Goal: Information Seeking & Learning: Learn about a topic

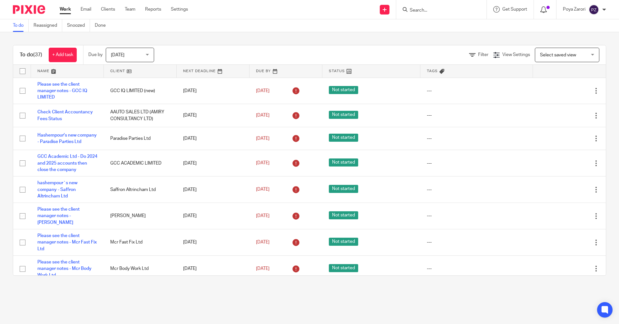
click at [547, 7] on span at bounding box center [547, 7] width 3 height 3
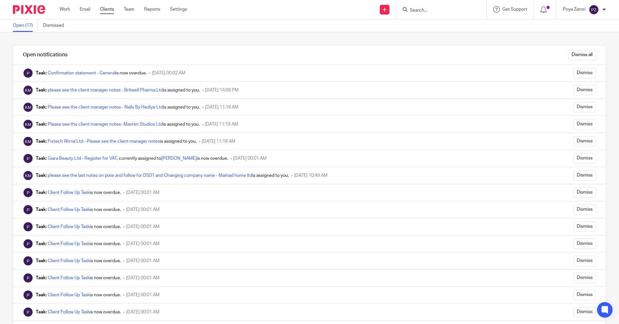
click at [110, 10] on link "Clients" at bounding box center [107, 9] width 14 height 6
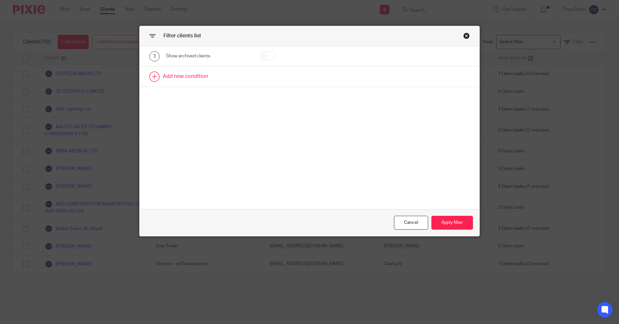
click at [191, 78] on link at bounding box center [310, 77] width 340 height 20
click at [228, 78] on div "Field" at bounding box center [202, 79] width 62 height 14
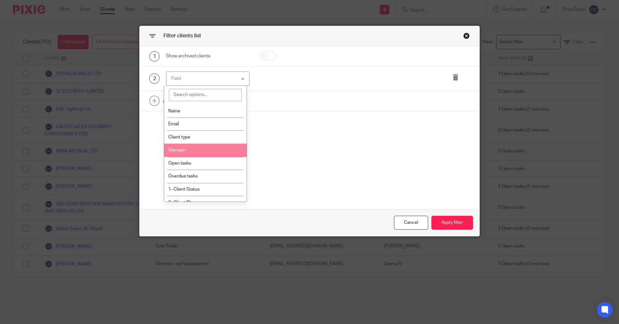
click at [199, 147] on li "Manager" at bounding box center [205, 150] width 83 height 13
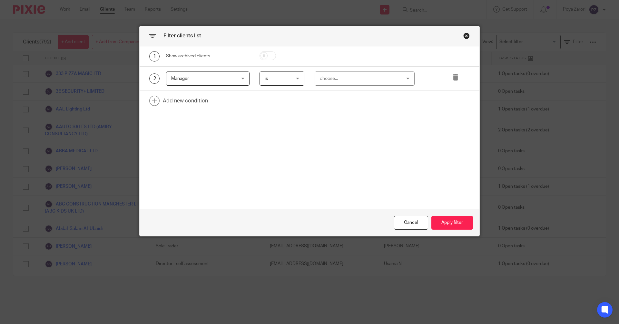
click at [333, 76] on div "choose..." at bounding box center [358, 79] width 76 height 14
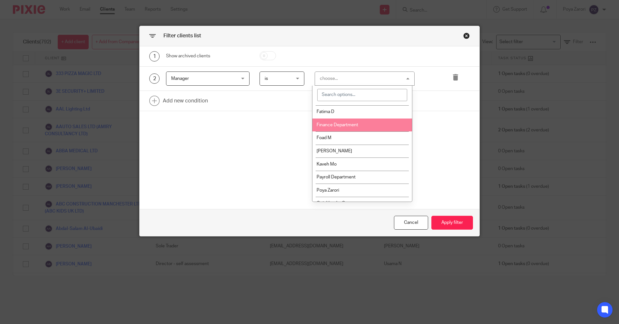
scroll to position [92, 0]
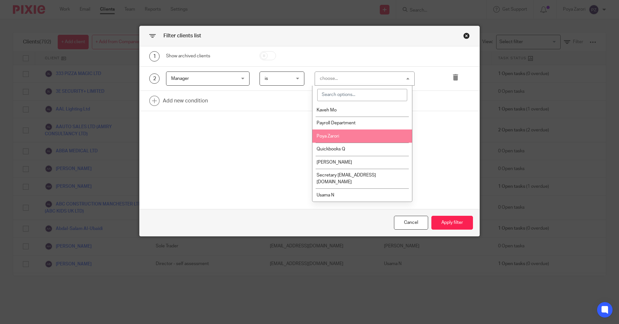
click at [329, 138] on span "Poya Zarori" at bounding box center [327, 136] width 23 height 5
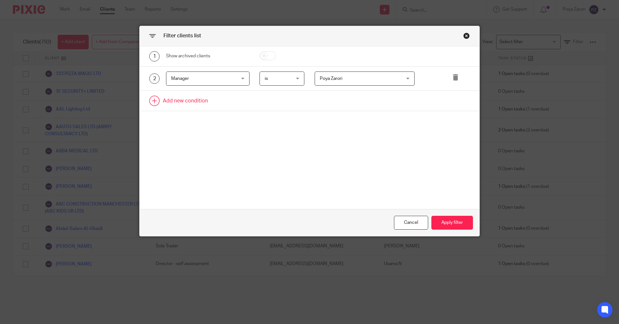
click at [199, 101] on link at bounding box center [310, 101] width 340 height 20
click at [200, 103] on div "Field" at bounding box center [202, 103] width 62 height 14
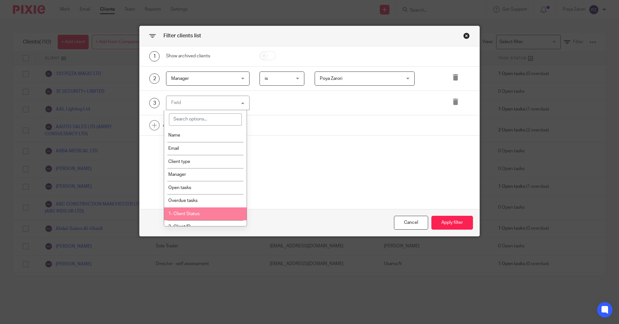
click at [203, 211] on li "1- Client Status" at bounding box center [205, 213] width 83 height 13
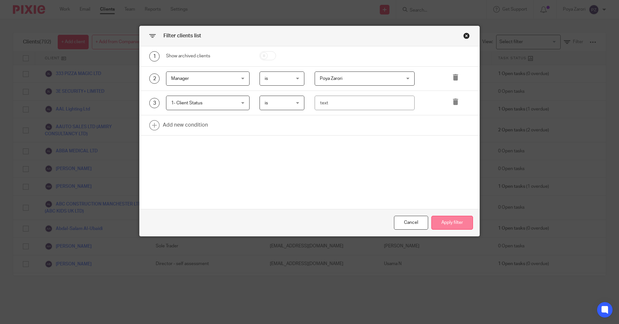
click at [448, 222] on button "Apply filter" at bounding box center [452, 223] width 42 height 14
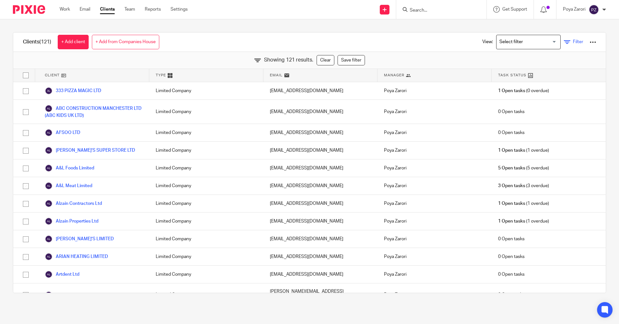
click at [573, 41] on span "Filter" at bounding box center [578, 42] width 10 height 5
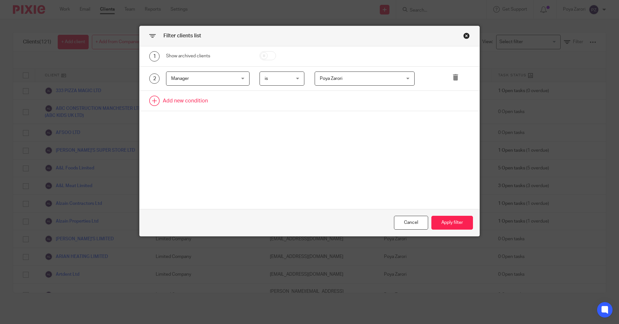
click at [204, 101] on link at bounding box center [310, 101] width 340 height 20
click at [216, 103] on div "Field" at bounding box center [202, 103] width 62 height 14
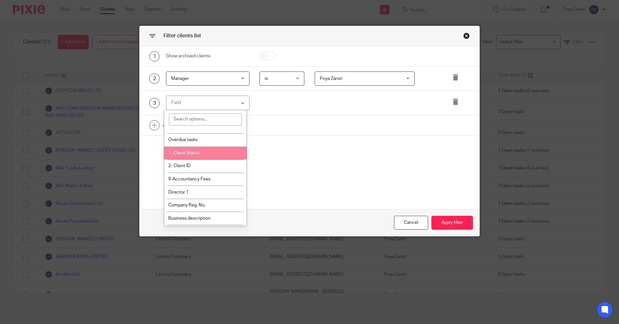
scroll to position [64, 0]
click at [200, 150] on li "1- Client Status" at bounding box center [205, 149] width 83 height 13
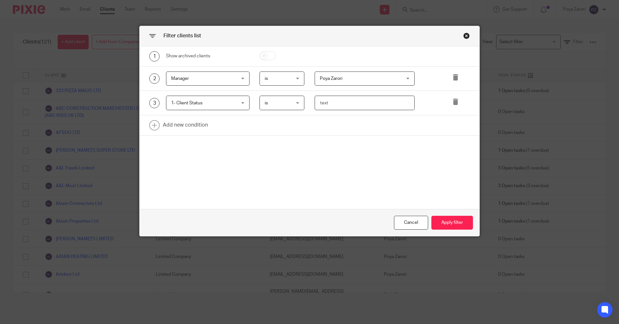
click at [337, 105] on input "text" at bounding box center [364, 103] width 100 height 14
type input "active"
click at [440, 221] on button "Apply filter" at bounding box center [452, 223] width 42 height 14
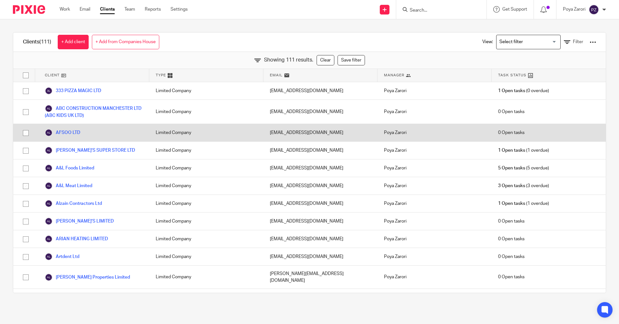
scroll to position [32, 0]
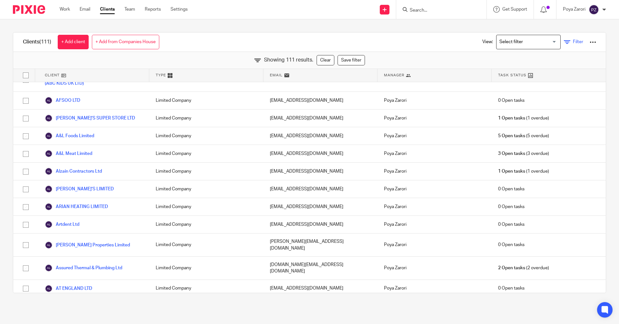
click at [563, 41] on icon at bounding box center [566, 42] width 6 height 6
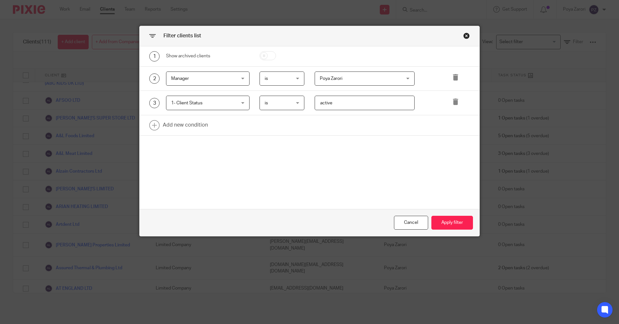
click at [296, 103] on div "is is" at bounding box center [281, 103] width 45 height 14
click at [285, 130] on li "is not" at bounding box center [279, 129] width 44 height 13
click at [443, 225] on button "Apply filter" at bounding box center [452, 223] width 42 height 14
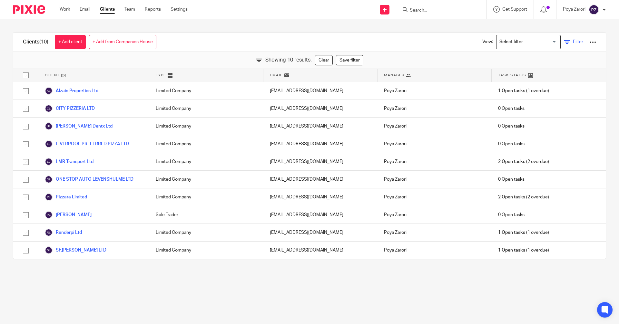
click at [563, 39] on icon at bounding box center [566, 42] width 6 height 6
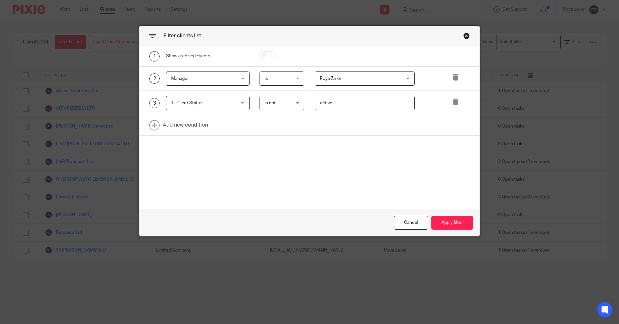
click at [384, 79] on span "Poya Zarori" at bounding box center [358, 79] width 76 height 14
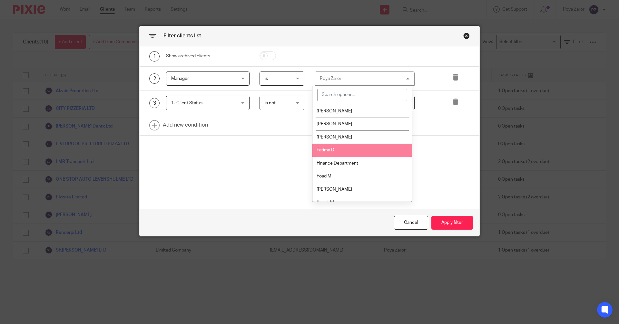
click at [339, 153] on li "Fatima D" at bounding box center [362, 150] width 100 height 13
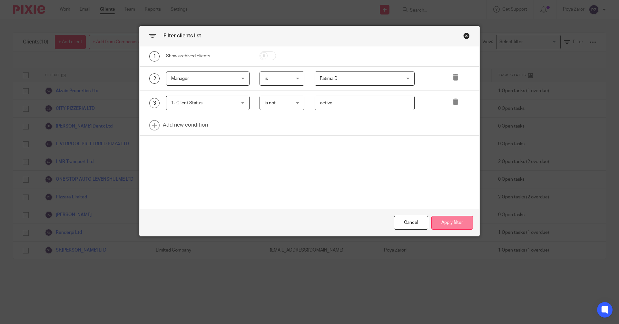
click at [454, 221] on button "Apply filter" at bounding box center [452, 223] width 42 height 14
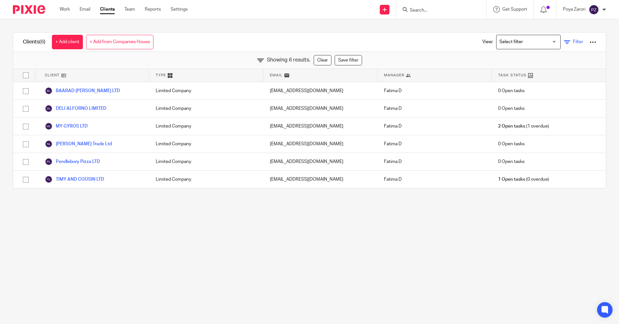
click at [573, 43] on span "Filter" at bounding box center [578, 42] width 10 height 5
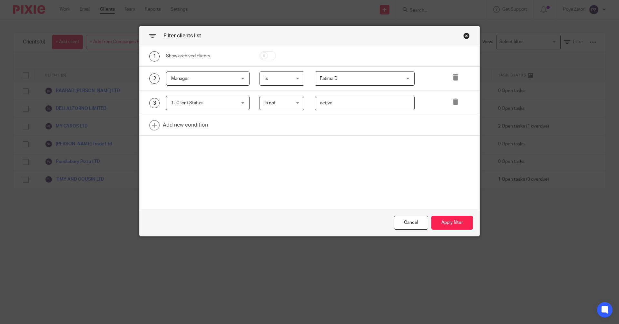
click at [401, 79] on div "Fatima D Fatima D" at bounding box center [364, 79] width 100 height 14
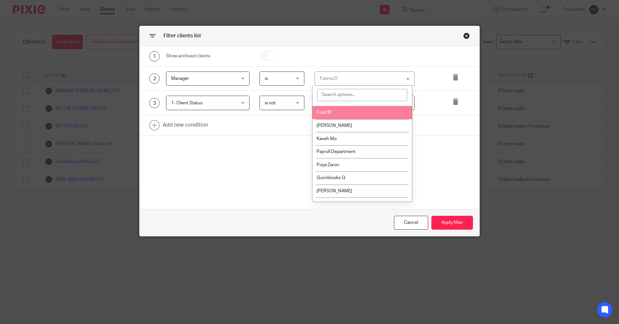
scroll to position [64, 0]
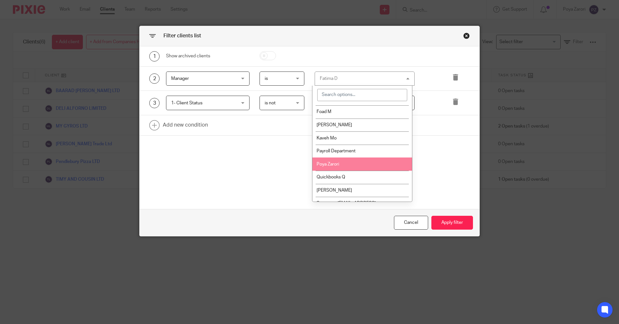
click at [338, 166] on span "Poya Zarori" at bounding box center [327, 164] width 23 height 5
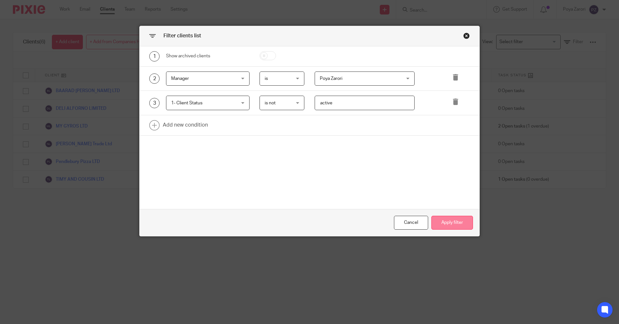
click at [446, 225] on button "Apply filter" at bounding box center [452, 223] width 42 height 14
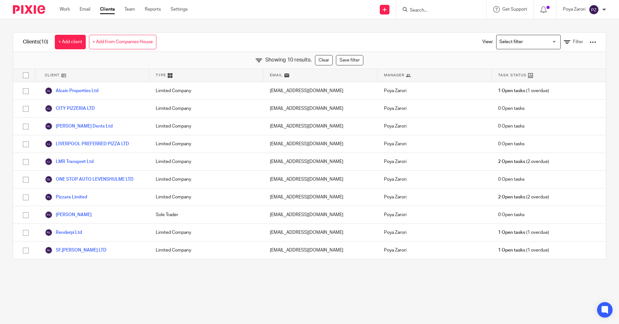
click at [589, 42] on div at bounding box center [592, 42] width 6 height 6
click at [533, 77] on link "Export clients to CSV file" at bounding box center [541, 76] width 90 height 10
click at [428, 11] on input "Search" at bounding box center [438, 11] width 58 height 6
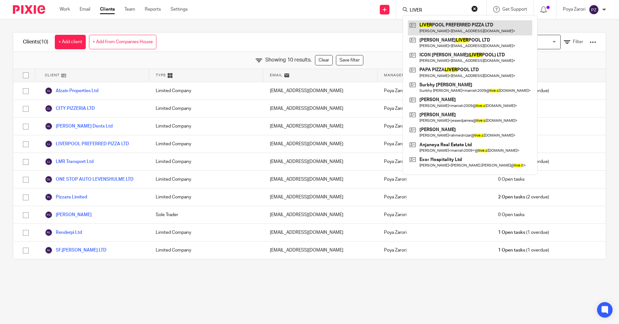
type input "LIVER"
click at [468, 29] on link at bounding box center [470, 27] width 124 height 15
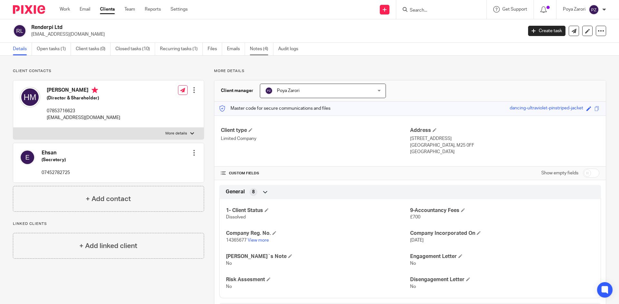
click at [265, 51] on link "Notes (4)" at bounding box center [262, 49] width 24 height 13
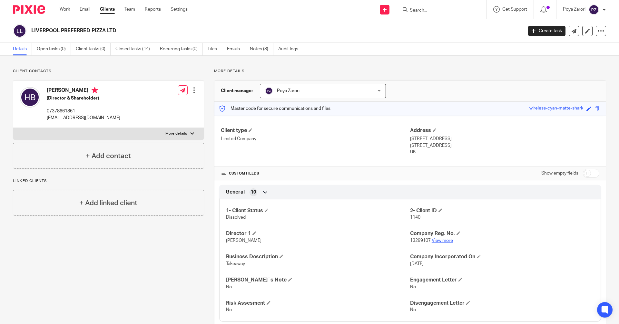
click at [444, 240] on link "View more" at bounding box center [441, 240] width 21 height 5
click at [261, 49] on link "Notes (8)" at bounding box center [262, 49] width 24 height 13
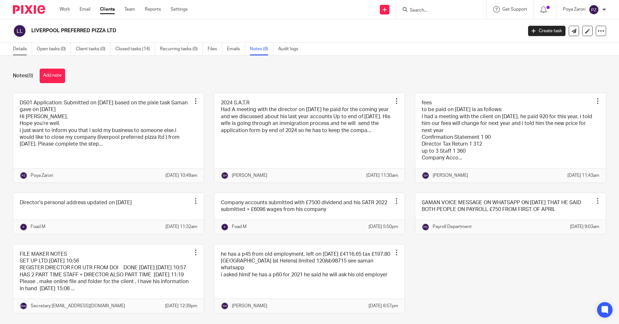
click at [22, 49] on link "Details" at bounding box center [22, 49] width 19 height 13
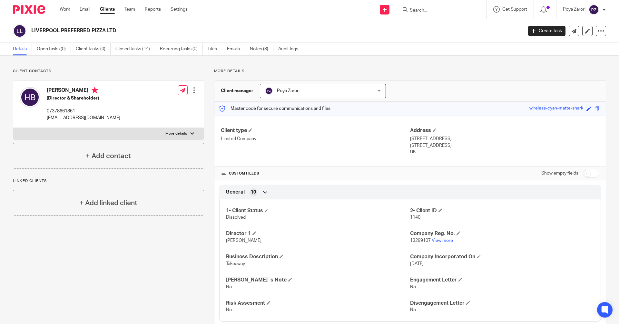
click at [435, 13] on input "Search" at bounding box center [438, 11] width 58 height 6
type input "LMR"
click at [440, 27] on link at bounding box center [462, 27] width 109 height 15
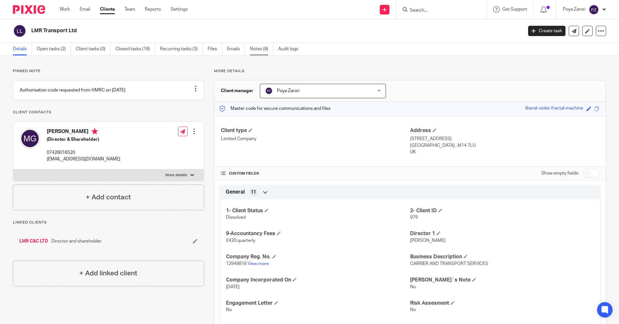
click at [262, 48] on link "Notes (8)" at bounding box center [262, 49] width 24 height 13
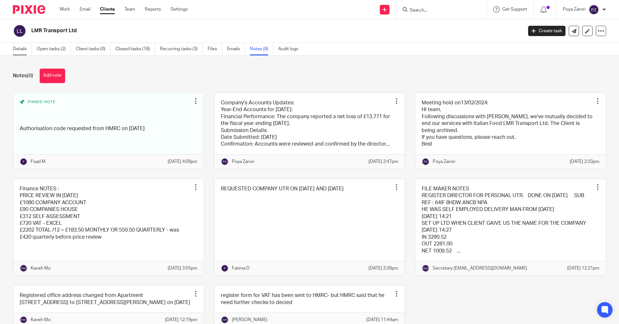
click at [21, 46] on link "Details" at bounding box center [22, 49] width 19 height 13
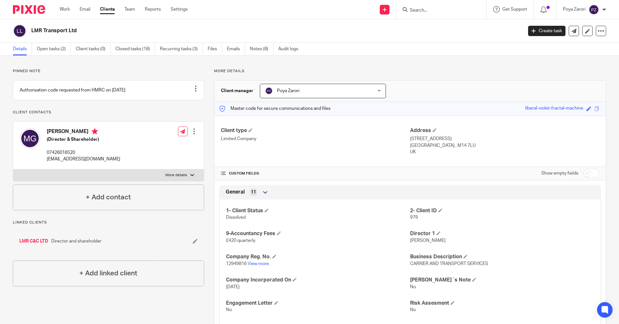
click at [417, 10] on input "Search" at bounding box center [438, 11] width 58 height 6
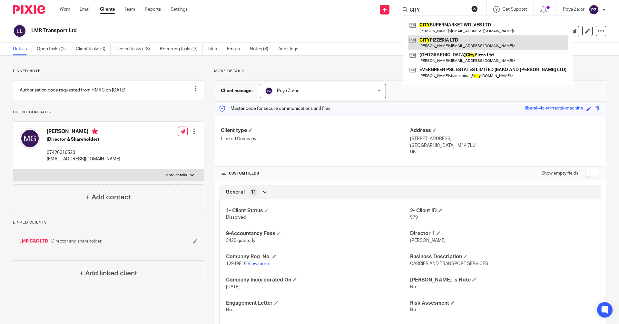
type input "CITY"
click at [436, 38] on link at bounding box center [488, 42] width 160 height 15
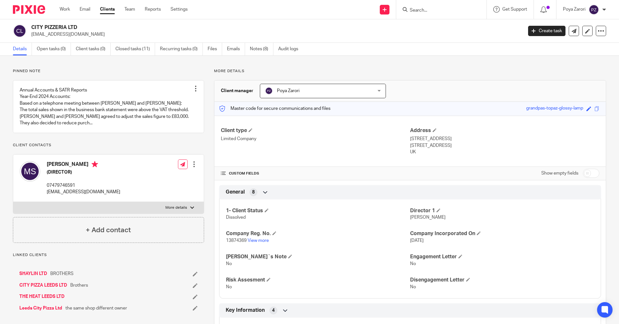
click at [418, 12] on input "Search" at bounding box center [438, 11] width 58 height 6
type input "MAVRE"
click at [429, 27] on link at bounding box center [462, 27] width 109 height 15
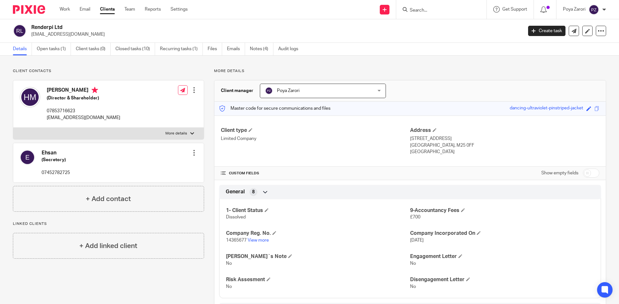
click at [423, 13] on input "Search" at bounding box center [438, 11] width 58 height 6
click at [429, 12] on input "Search" at bounding box center [438, 11] width 58 height 6
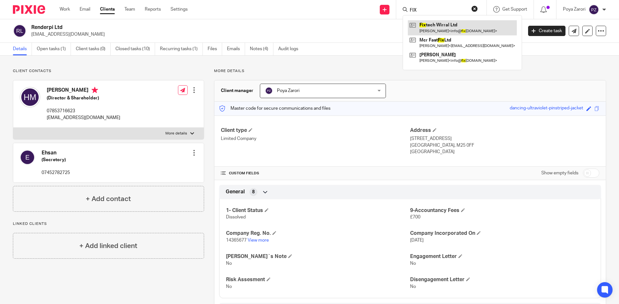
type input "FIX"
click at [426, 29] on link at bounding box center [462, 27] width 109 height 15
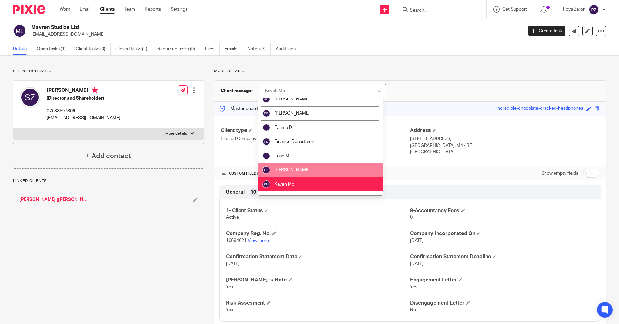
scroll to position [64, 0]
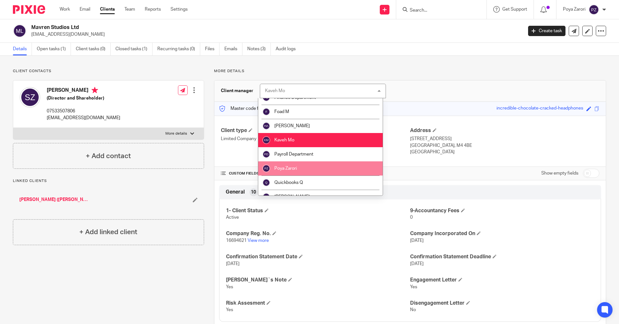
click at [295, 169] on span "Poya Zarori" at bounding box center [285, 168] width 23 height 5
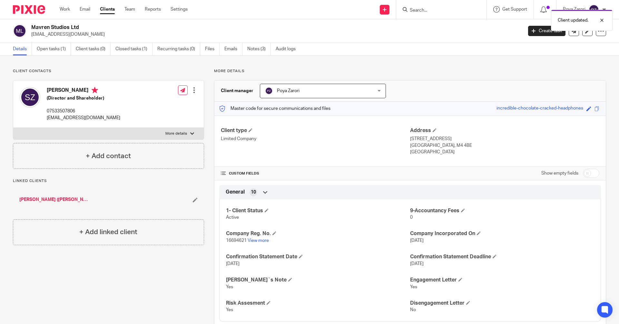
click at [422, 10] on div "Client updated." at bounding box center [460, 18] width 303 height 24
drag, startPoint x: 411, startPoint y: 9, endPoint x: 421, endPoint y: 9, distance: 9.3
click at [411, 9] on div "Client updated." at bounding box center [460, 18] width 303 height 24
click at [421, 9] on div "Client updated." at bounding box center [460, 18] width 303 height 24
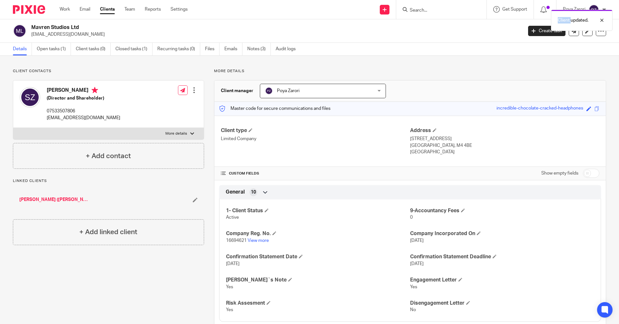
click at [434, 10] on div "Client updated." at bounding box center [460, 18] width 303 height 24
click at [410, 10] on input "Search" at bounding box center [438, 11] width 58 height 6
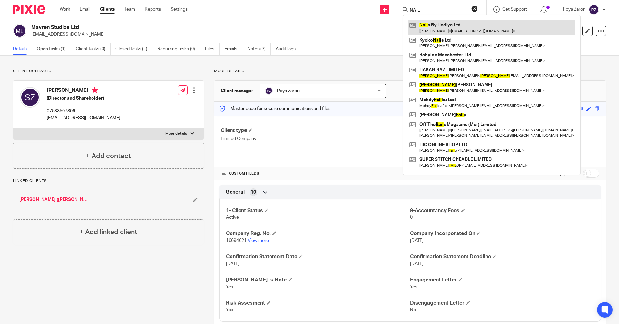
type input "NAIL"
click at [438, 28] on link at bounding box center [492, 27] width 168 height 15
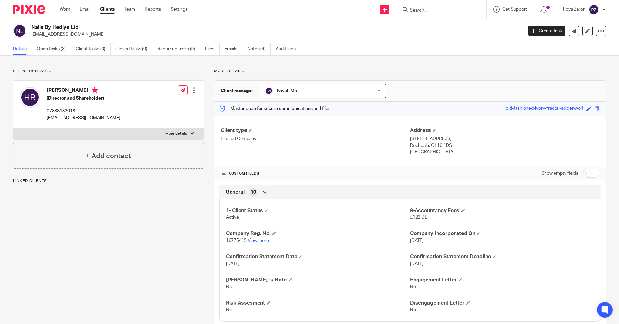
click at [333, 92] on span "Kaveh Mo" at bounding box center [313, 91] width 97 height 14
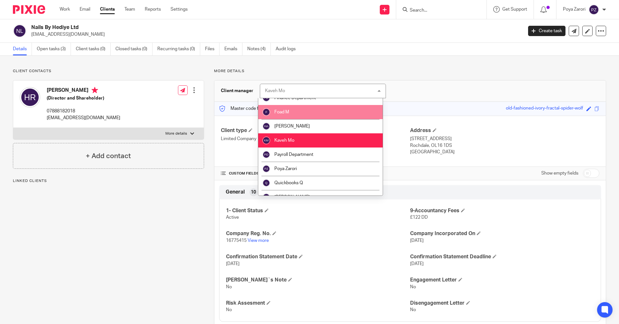
scroll to position [64, 0]
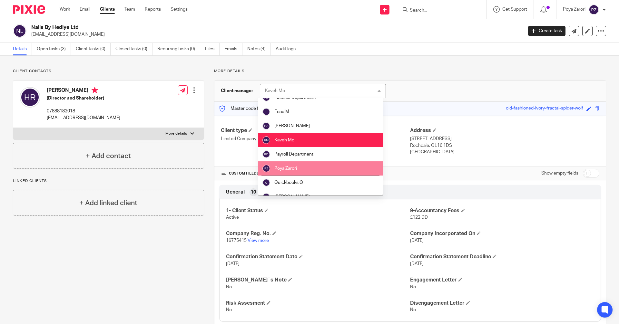
click at [292, 168] on span "Poya Zarori" at bounding box center [285, 168] width 23 height 5
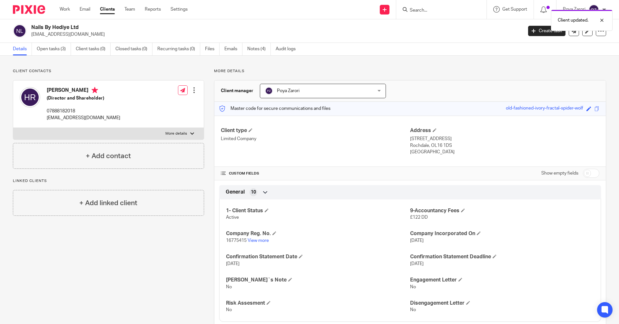
click at [426, 12] on div "Client updated." at bounding box center [460, 18] width 303 height 24
click at [426, 9] on div "Client updated." at bounding box center [460, 18] width 303 height 24
click at [426, 8] on input "Search" at bounding box center [438, 11] width 58 height 6
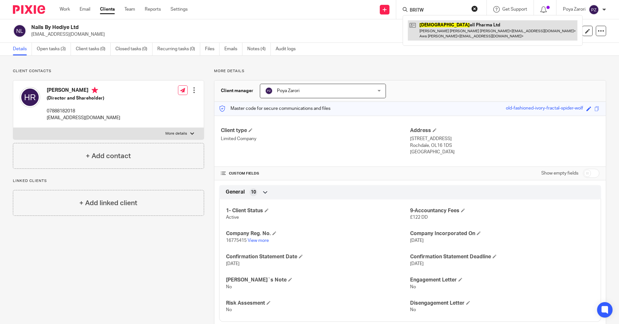
type input "BRITW"
click at [441, 30] on link at bounding box center [492, 30] width 169 height 20
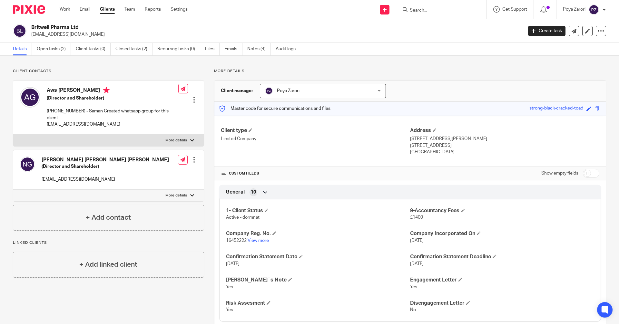
click at [106, 8] on link "Clients" at bounding box center [107, 9] width 15 height 6
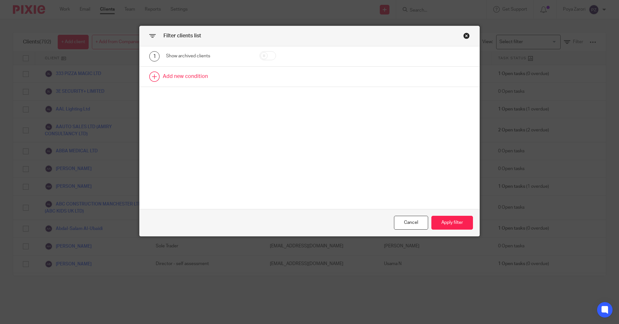
click at [203, 79] on link at bounding box center [310, 77] width 340 height 20
click at [234, 80] on div "Field" at bounding box center [207, 79] width 83 height 14
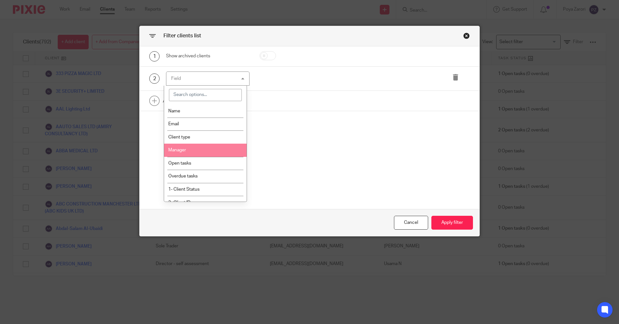
click at [191, 150] on li "Manager" at bounding box center [205, 150] width 83 height 13
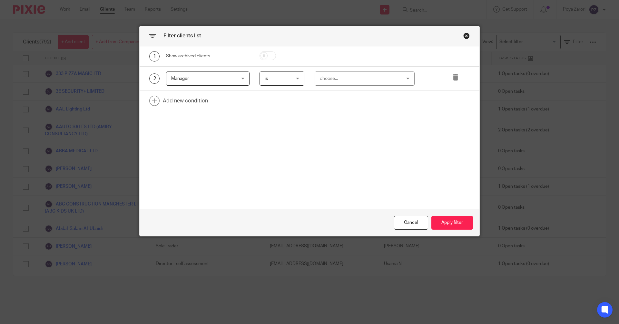
click at [335, 80] on div "choose..." at bounding box center [358, 79] width 76 height 14
type input "PO"
drag, startPoint x: 327, startPoint y: 118, endPoint x: 327, endPoint y: 115, distance: 3.2
click at [327, 118] on div "1 Show archived clients 2 Manager Manager Name Email Client type Manager Open t…" at bounding box center [310, 127] width 340 height 163
click at [340, 79] on div "choose..." at bounding box center [358, 79] width 76 height 14
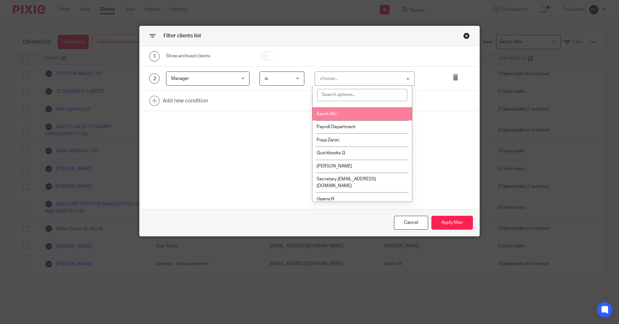
scroll to position [92, 0]
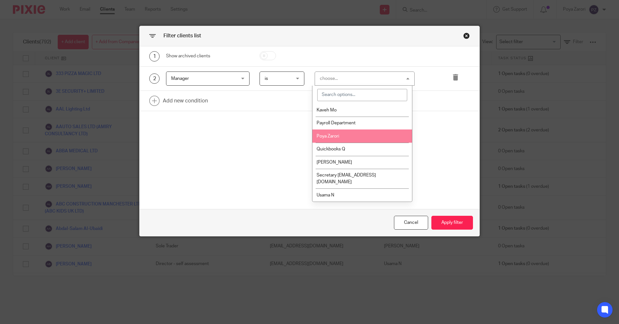
click at [337, 138] on span "Poya Zarori" at bounding box center [327, 136] width 23 height 5
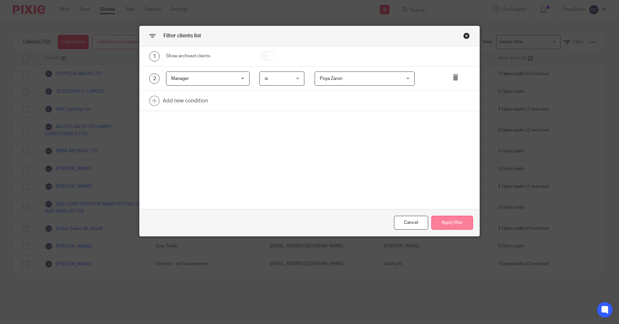
click at [454, 221] on button "Apply filter" at bounding box center [452, 223] width 42 height 14
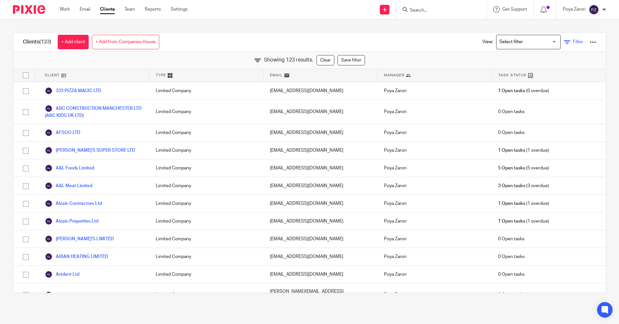
click at [563, 45] on link "Filter" at bounding box center [572, 42] width 19 height 7
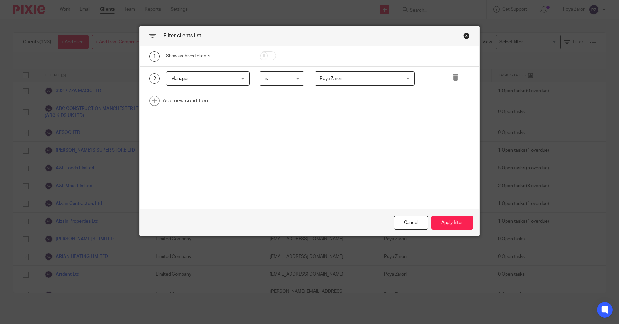
click at [402, 78] on div "Poya Zarori Poya Zarori" at bounding box center [364, 79] width 100 height 14
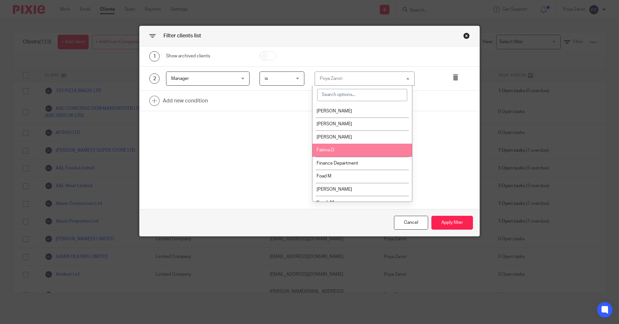
click at [350, 147] on li "Fatima D" at bounding box center [362, 150] width 100 height 13
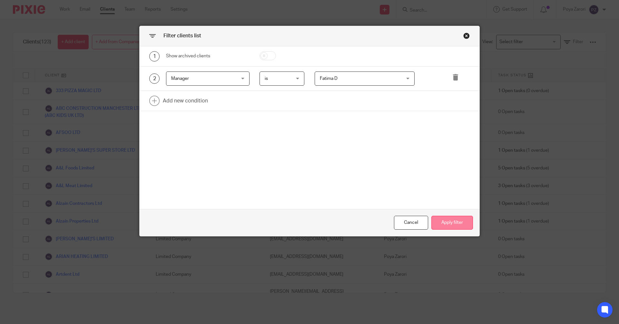
click at [447, 221] on button "Apply filter" at bounding box center [452, 223] width 42 height 14
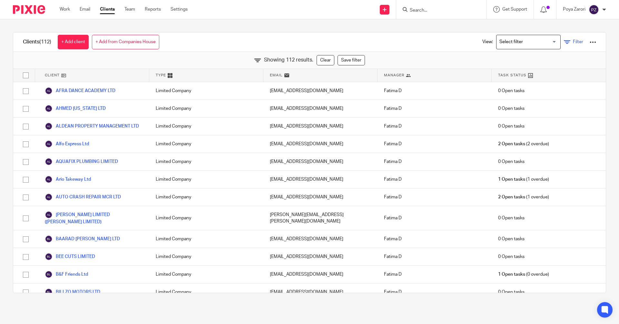
click at [563, 41] on link "Filter" at bounding box center [572, 42] width 19 height 7
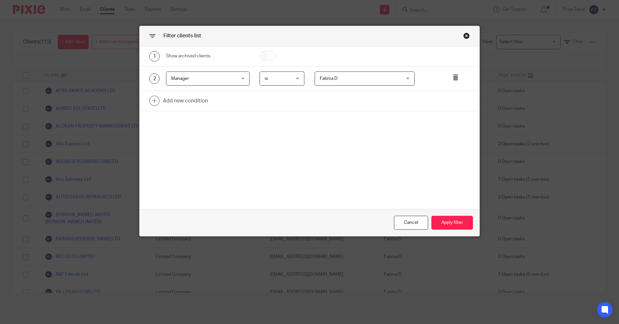
click at [399, 78] on div "Fatima D Fatima D" at bounding box center [364, 79] width 100 height 14
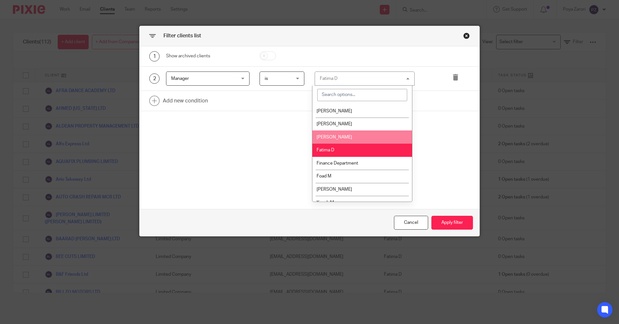
click at [352, 137] on li "[PERSON_NAME]" at bounding box center [362, 136] width 100 height 13
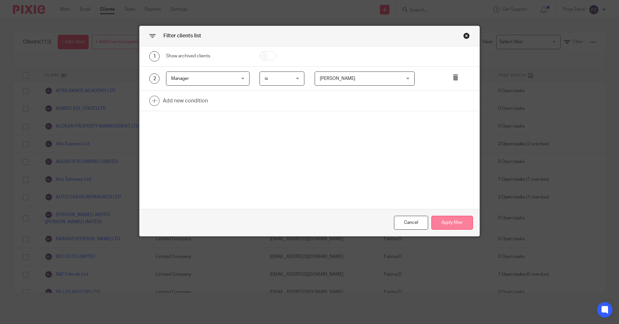
click at [451, 223] on button "Apply filter" at bounding box center [452, 223] width 42 height 14
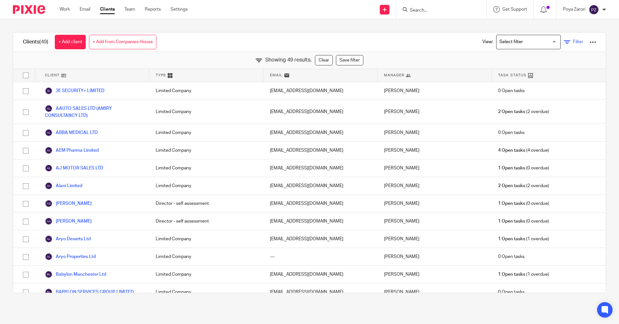
click at [563, 42] on link "Filter" at bounding box center [572, 42] width 19 height 7
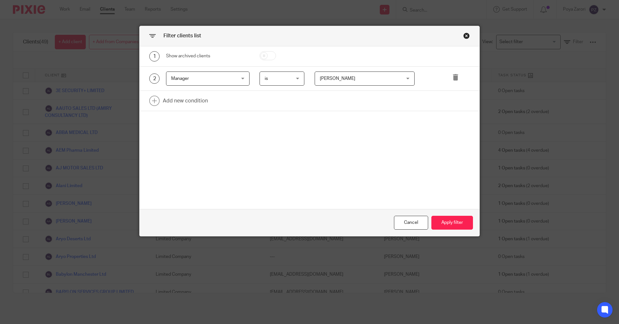
click at [406, 80] on div "Bawan Rashid Bawan Rashid" at bounding box center [364, 79] width 100 height 14
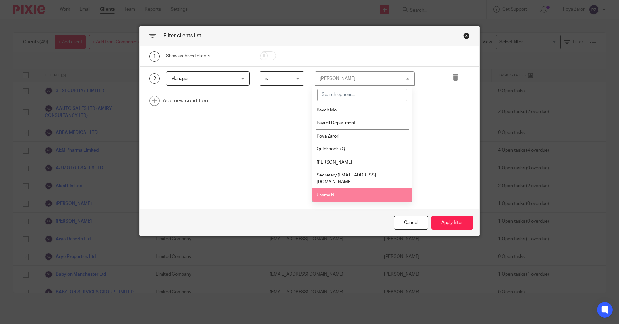
click at [335, 195] on li "Usama N" at bounding box center [362, 194] width 100 height 13
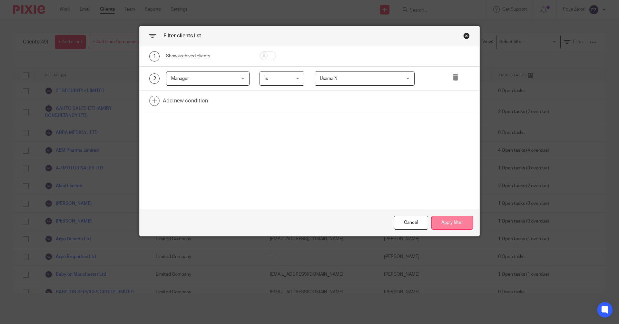
click at [450, 221] on button "Apply filter" at bounding box center [452, 223] width 42 height 14
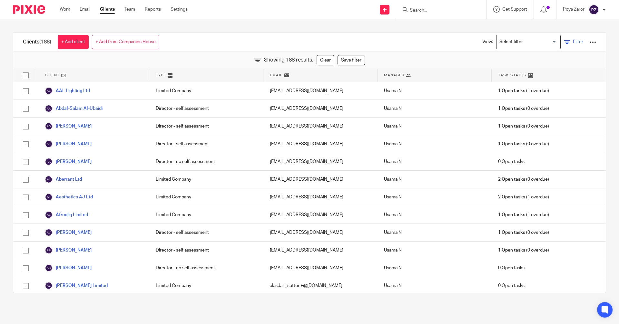
click at [563, 43] on icon at bounding box center [566, 42] width 6 height 6
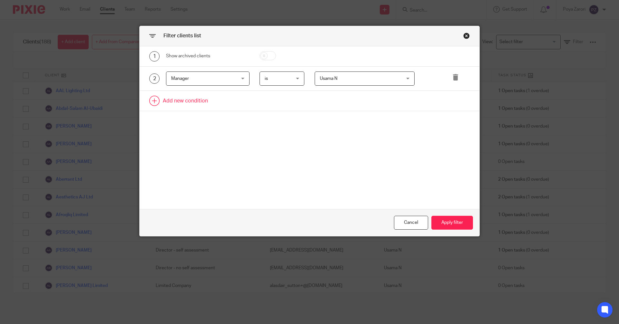
click at [183, 100] on link at bounding box center [310, 101] width 340 height 20
click at [237, 104] on div "Field" at bounding box center [207, 103] width 83 height 14
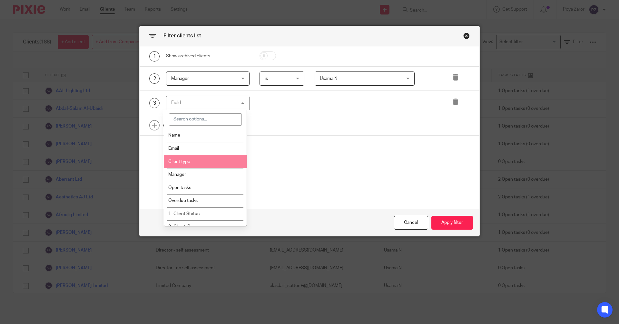
drag, startPoint x: 196, startPoint y: 164, endPoint x: 203, endPoint y: 162, distance: 6.9
click at [197, 164] on li "Client type" at bounding box center [205, 161] width 83 height 13
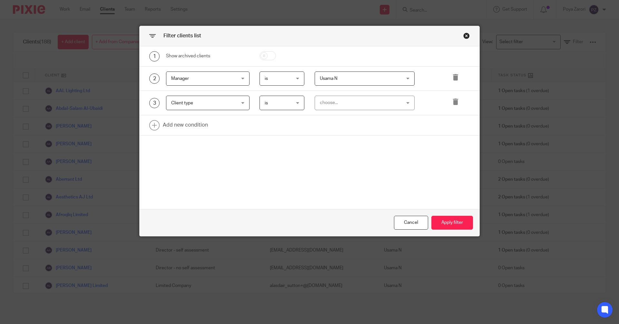
click at [338, 99] on div "choose..." at bounding box center [358, 103] width 76 height 14
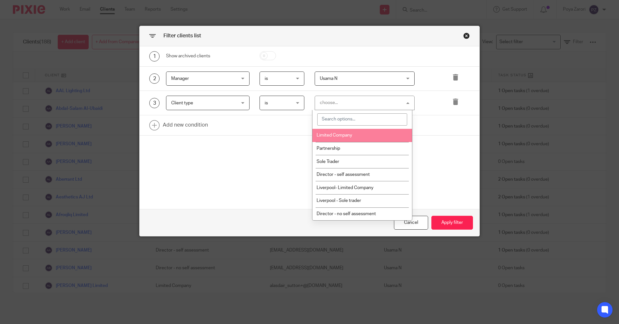
click at [339, 131] on li "Limited Company" at bounding box center [362, 135] width 100 height 13
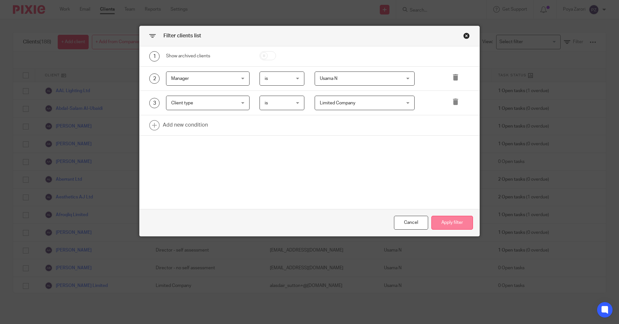
click at [449, 223] on button "Apply filter" at bounding box center [452, 223] width 42 height 14
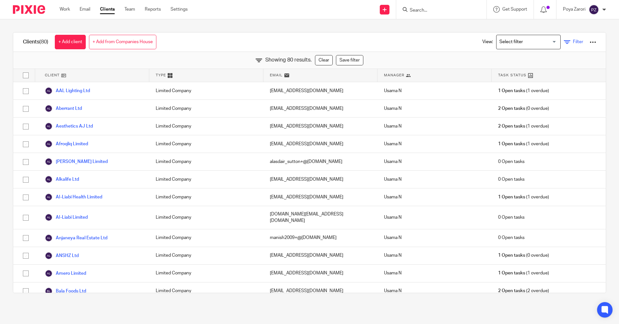
click at [573, 43] on span "Filter" at bounding box center [578, 42] width 10 height 5
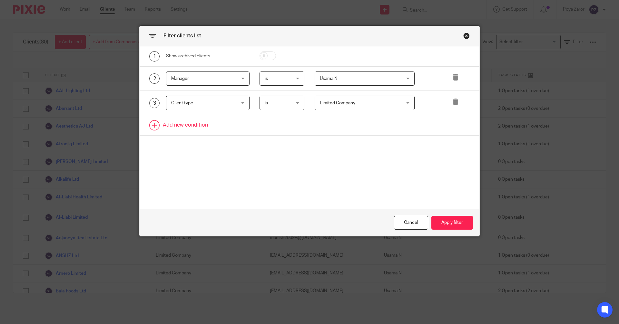
click at [198, 127] on link at bounding box center [310, 125] width 340 height 20
click at [241, 127] on div "Field" at bounding box center [207, 127] width 83 height 14
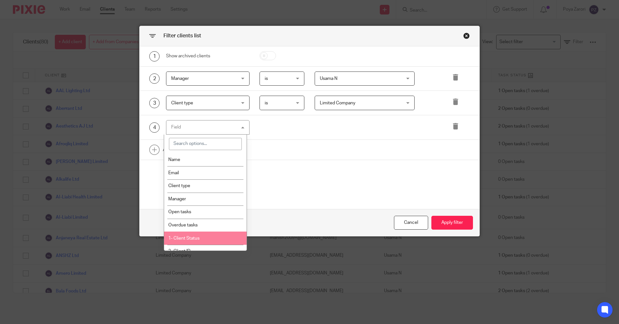
click at [204, 237] on li "1- Client Status" at bounding box center [205, 238] width 83 height 13
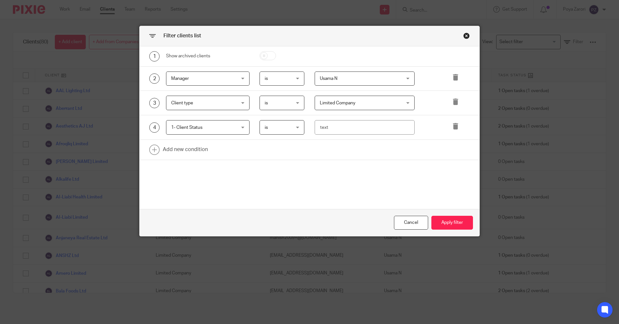
click at [296, 127] on div "is is" at bounding box center [281, 127] width 45 height 14
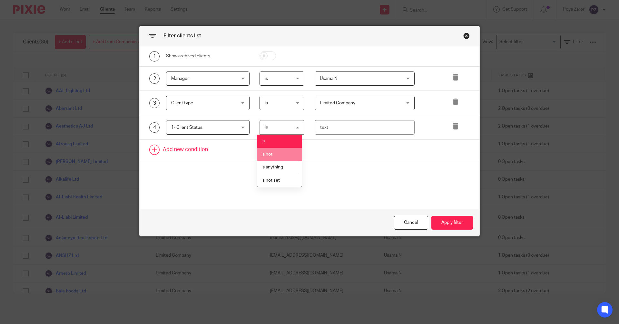
click at [280, 151] on li "is not" at bounding box center [279, 154] width 44 height 13
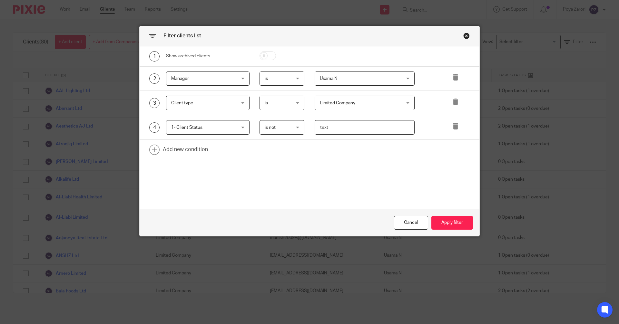
click at [325, 127] on input "text" at bounding box center [364, 127] width 100 height 14
type input "ACTIVE"
click at [445, 221] on button "Apply filter" at bounding box center [452, 223] width 42 height 14
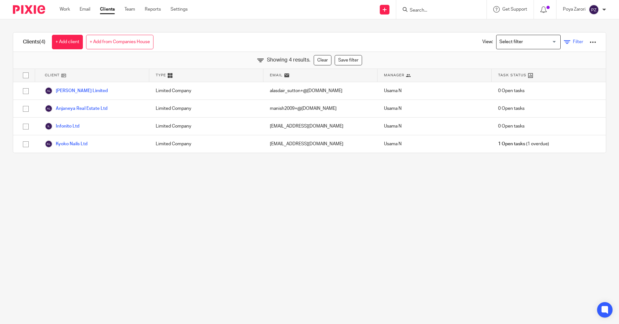
click at [563, 41] on link "Filter" at bounding box center [572, 42] width 19 height 7
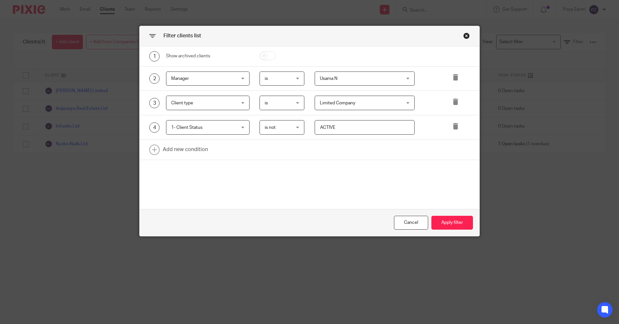
click at [406, 76] on div "Usama N Usama N" at bounding box center [364, 79] width 100 height 14
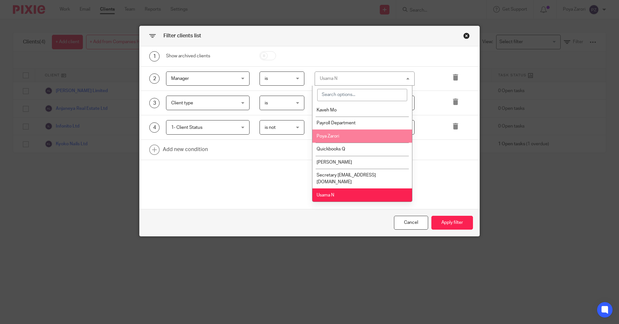
click at [345, 138] on li "Poya Zarori" at bounding box center [362, 136] width 100 height 13
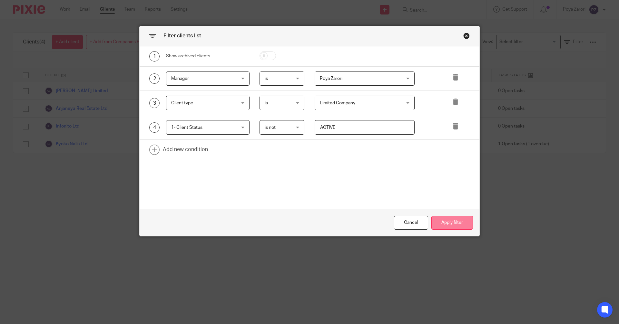
click at [449, 220] on button "Apply filter" at bounding box center [452, 223] width 42 height 14
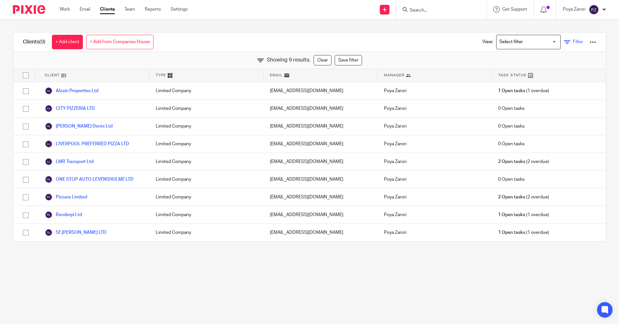
click at [563, 42] on icon at bounding box center [566, 42] width 6 height 6
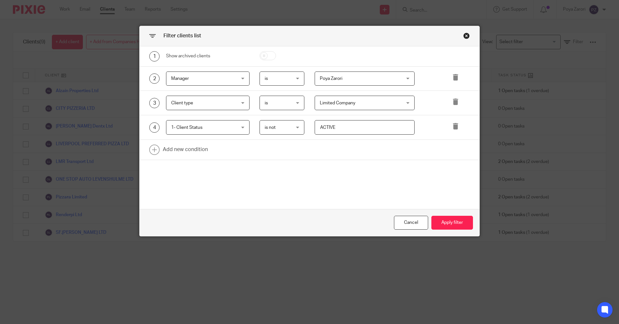
click at [294, 130] on div "is not is not" at bounding box center [281, 127] width 45 height 14
click at [273, 142] on li "is" at bounding box center [279, 141] width 44 height 13
click at [462, 223] on button "Apply filter" at bounding box center [452, 223] width 42 height 14
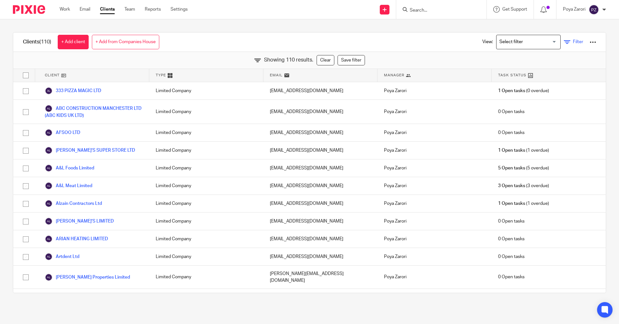
click at [563, 39] on icon at bounding box center [566, 42] width 6 height 6
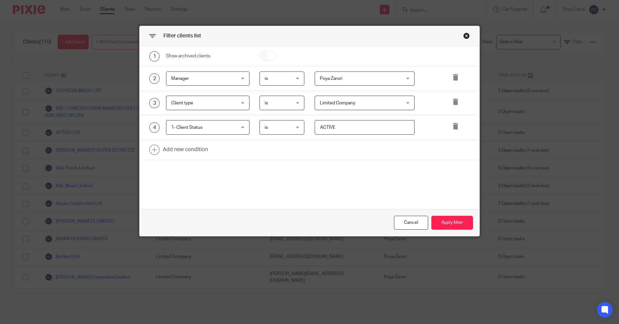
click at [406, 80] on div "Poya Zarori Poya Zarori" at bounding box center [364, 79] width 100 height 14
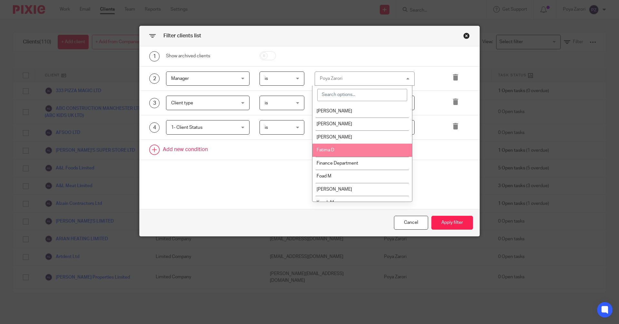
drag, startPoint x: 344, startPoint y: 152, endPoint x: 351, endPoint y: 158, distance: 9.2
click at [344, 151] on li "Fatima D" at bounding box center [362, 150] width 100 height 13
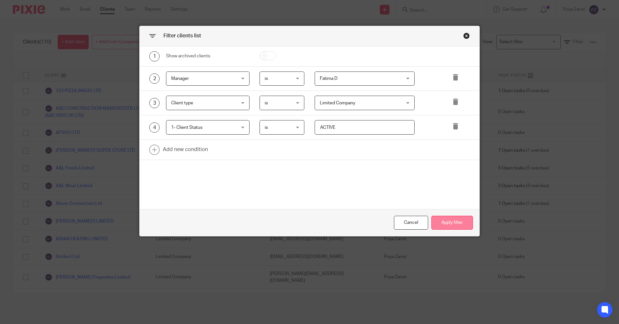
click at [438, 218] on button "Apply filter" at bounding box center [452, 223] width 42 height 14
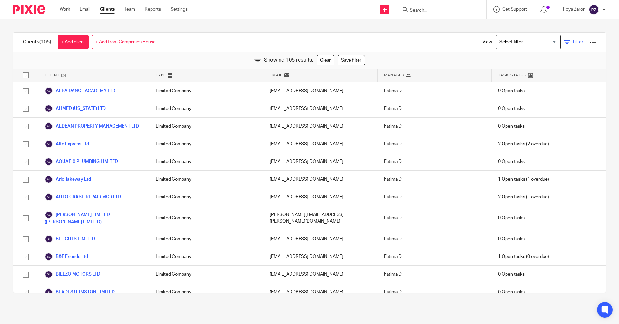
click at [563, 39] on icon at bounding box center [566, 42] width 6 height 6
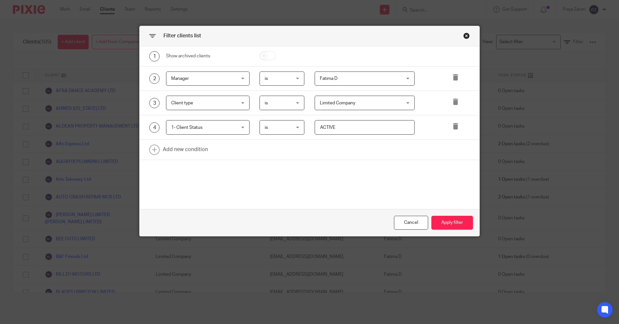
click at [404, 80] on div "Fatima D Fatima D" at bounding box center [364, 79] width 100 height 14
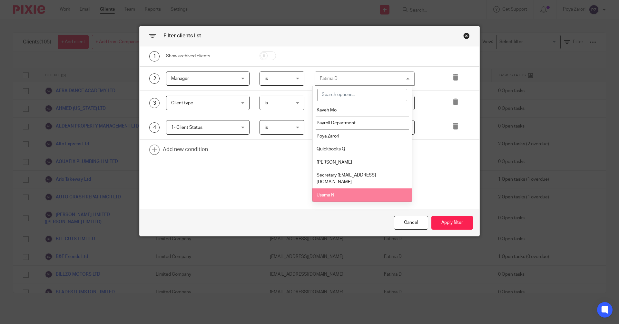
click at [338, 193] on li "Usama N" at bounding box center [362, 194] width 100 height 13
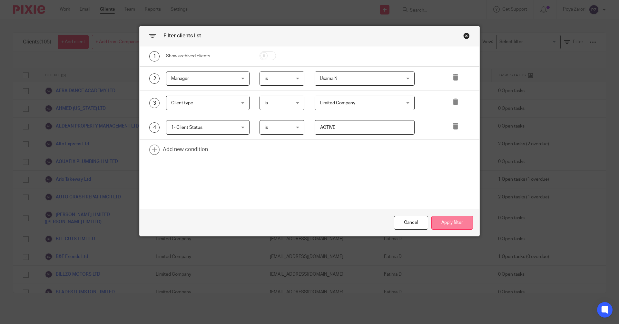
click at [455, 220] on button "Apply filter" at bounding box center [452, 223] width 42 height 14
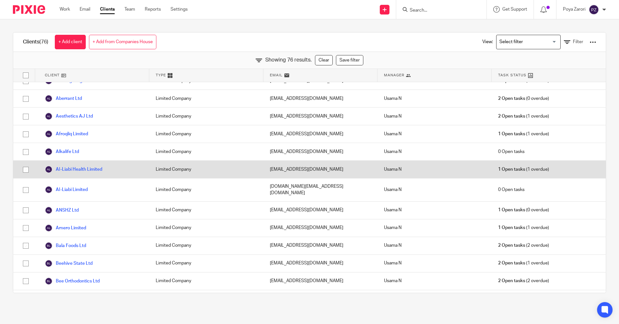
scroll to position [0, 0]
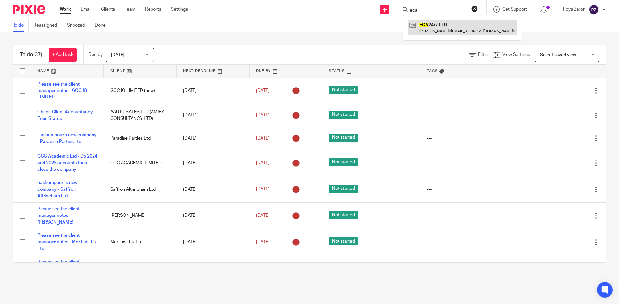
type input "eca"
click at [431, 28] on link at bounding box center [462, 27] width 109 height 15
